Goal: Navigation & Orientation: Locate item on page

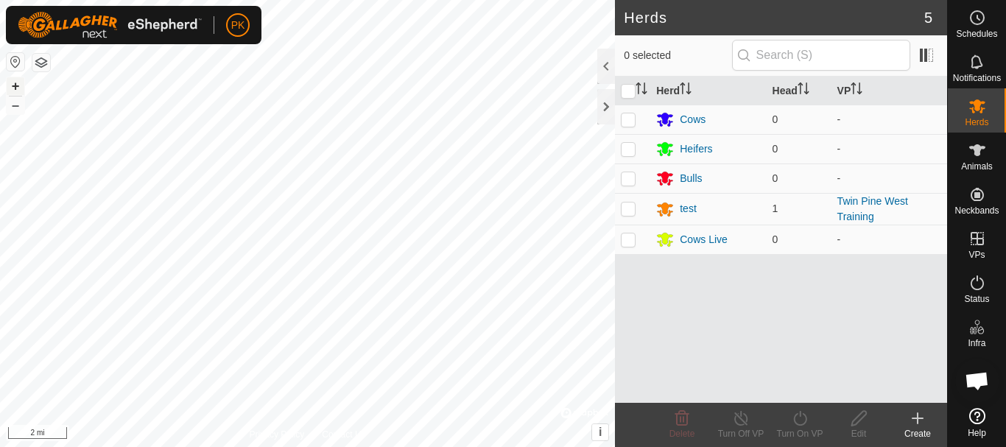
click at [17, 82] on button "+" at bounding box center [16, 86] width 18 height 18
click at [13, 88] on button "+" at bounding box center [16, 86] width 18 height 18
click at [15, 84] on button "+" at bounding box center [16, 86] width 18 height 18
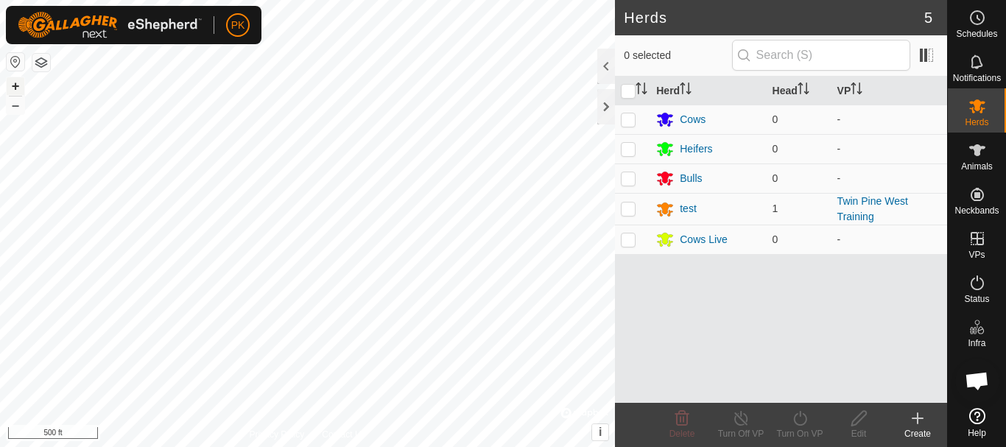
click at [17, 84] on button "+" at bounding box center [16, 86] width 18 height 18
click at [15, 85] on button "+" at bounding box center [16, 86] width 18 height 18
click at [14, 82] on button "+" at bounding box center [16, 86] width 18 height 18
click at [14, 87] on button "+" at bounding box center [16, 86] width 18 height 18
click at [444, 268] on div at bounding box center [307, 223] width 615 height 447
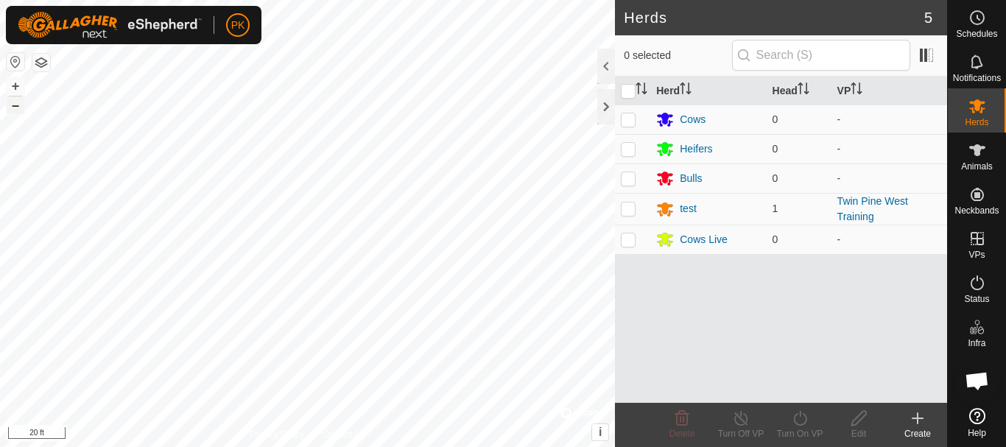
click at [15, 111] on button "–" at bounding box center [16, 106] width 18 height 18
click at [15, 110] on button "–" at bounding box center [16, 106] width 18 height 18
click at [15, 109] on button "–" at bounding box center [16, 106] width 18 height 18
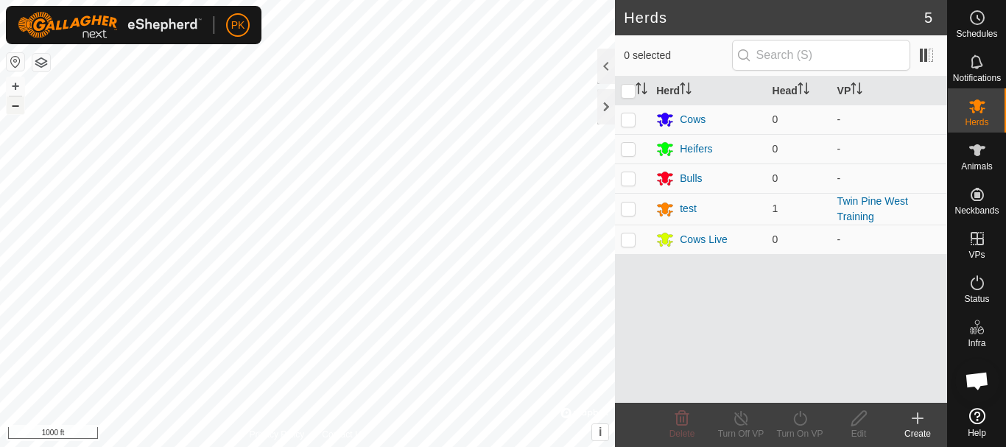
click at [15, 109] on button "–" at bounding box center [16, 106] width 18 height 18
click at [385, 0] on html "PK Schedules Notifications Herds Animals Neckbands VPs Status Infra Heatmap Hel…" at bounding box center [503, 223] width 1006 height 447
click at [15, 107] on button "–" at bounding box center [16, 106] width 18 height 18
click at [14, 87] on button "+" at bounding box center [16, 86] width 18 height 18
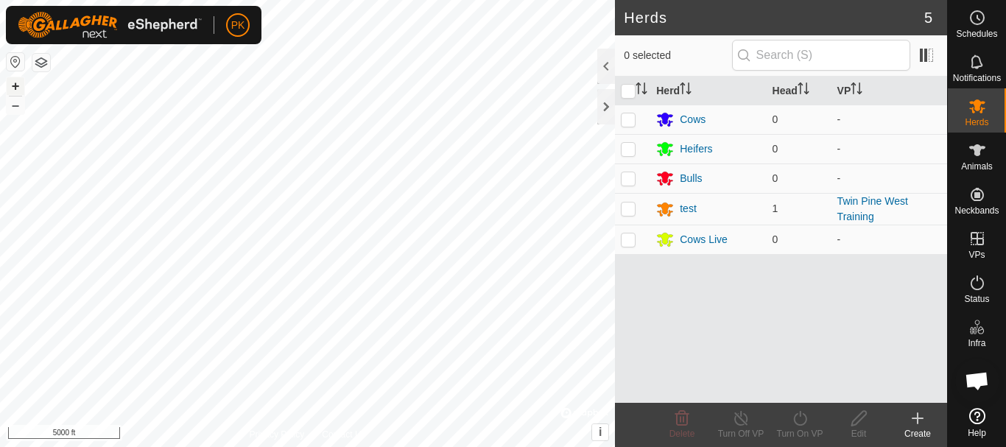
click at [14, 87] on button "+" at bounding box center [16, 86] width 18 height 18
click at [17, 85] on button "+" at bounding box center [16, 86] width 18 height 18
click at [15, 84] on button "+" at bounding box center [16, 86] width 18 height 18
click at [17, 88] on button "+" at bounding box center [16, 86] width 18 height 18
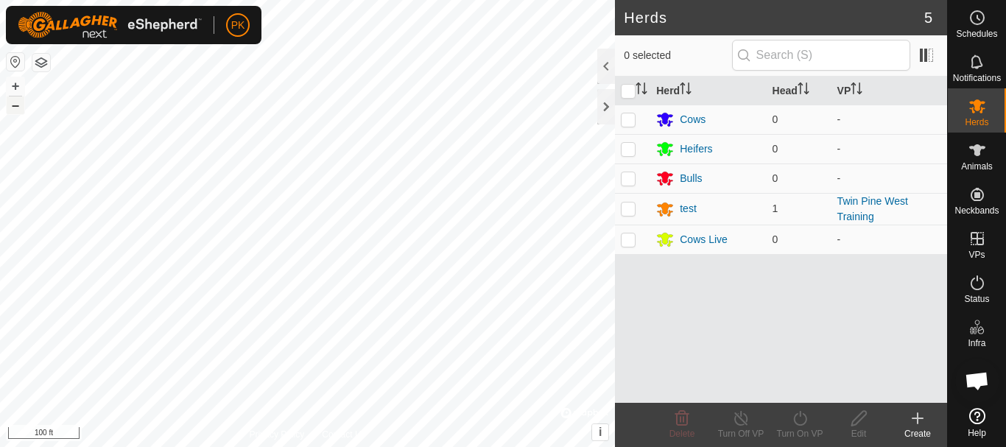
click at [14, 107] on button "–" at bounding box center [16, 106] width 18 height 18
click at [15, 89] on button "+" at bounding box center [16, 86] width 18 height 18
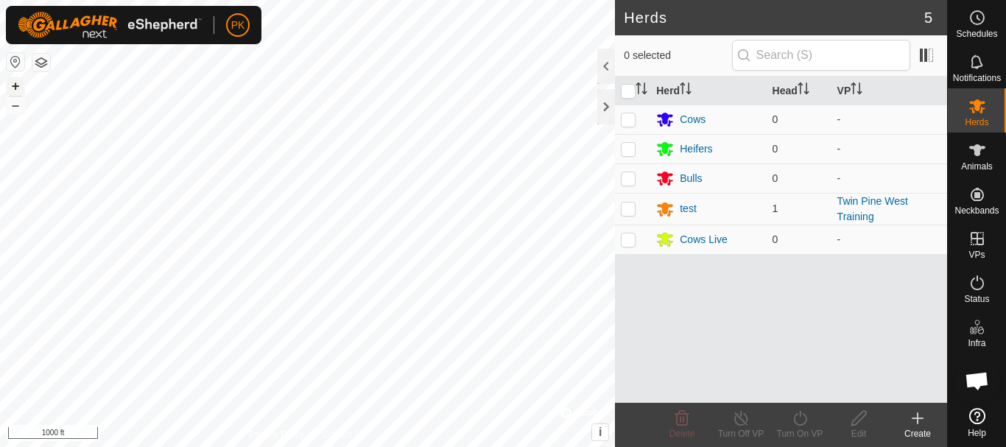
click at [15, 89] on button "+" at bounding box center [16, 86] width 18 height 18
